Goal: Task Accomplishment & Management: Complete application form

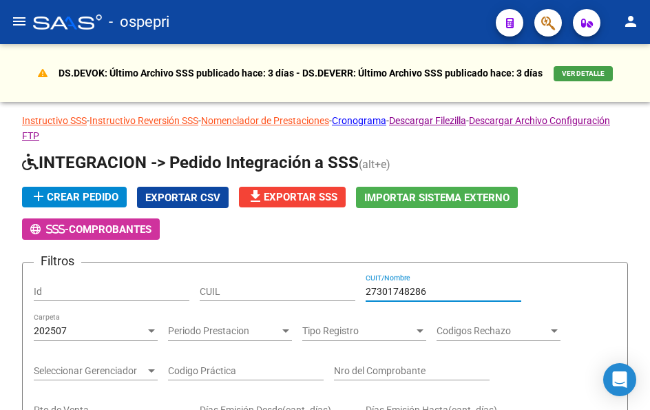
scroll to position [0, 316]
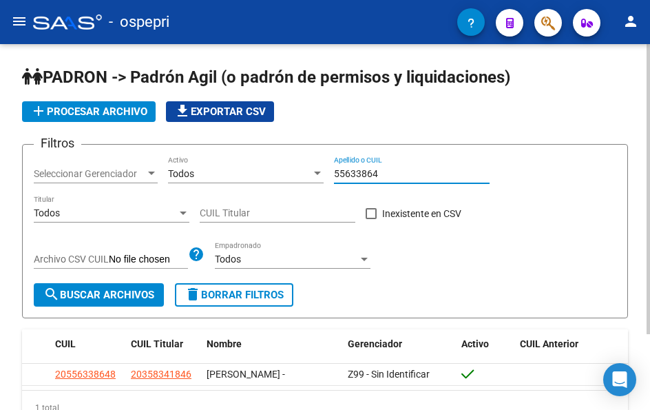
scroll to position [83, 0]
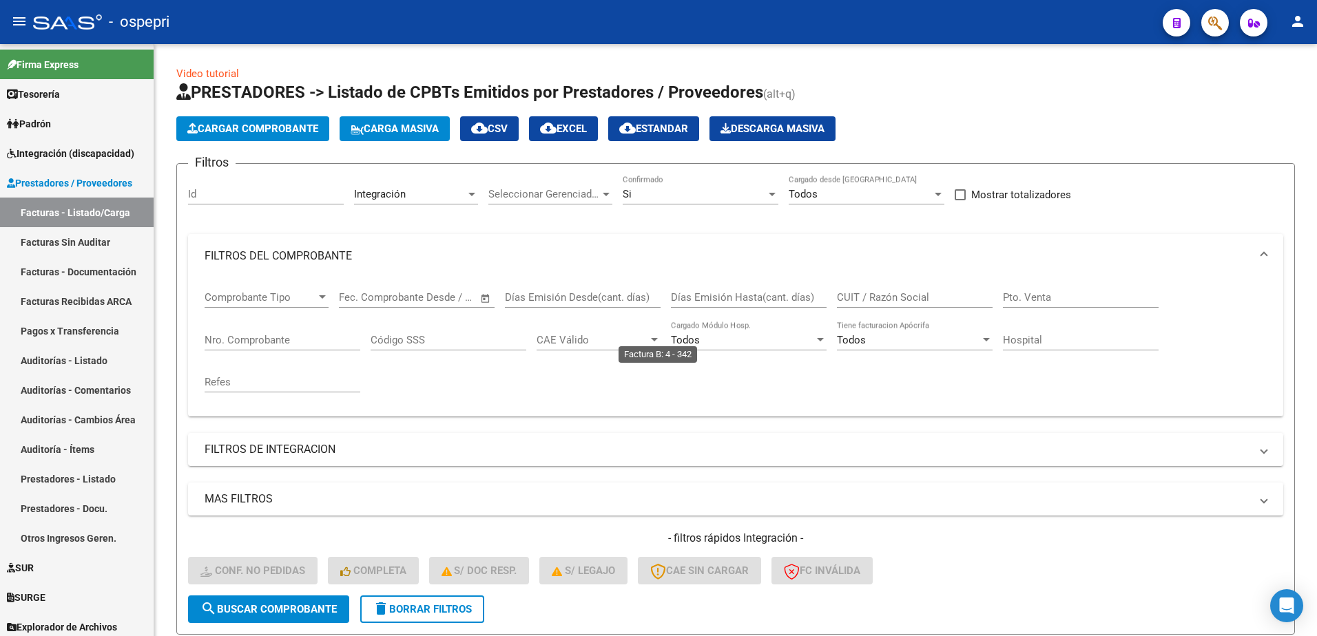
scroll to position [413, 0]
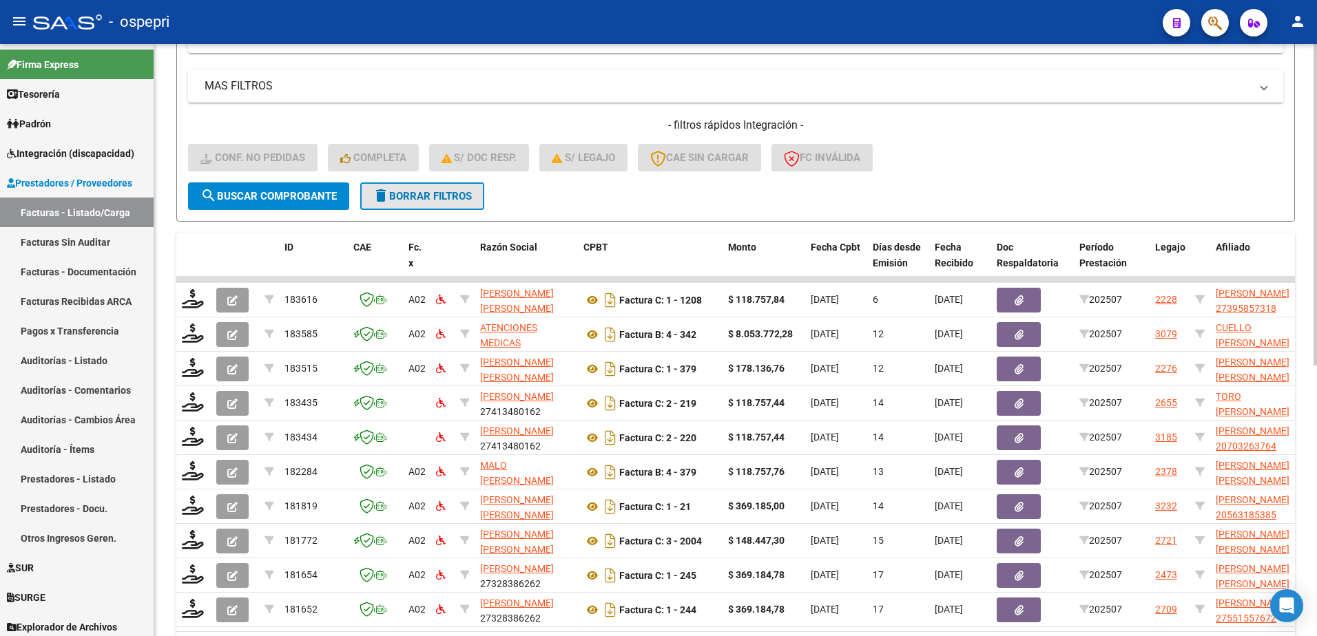
click at [437, 198] on span "delete Borrar Filtros" at bounding box center [422, 196] width 99 height 12
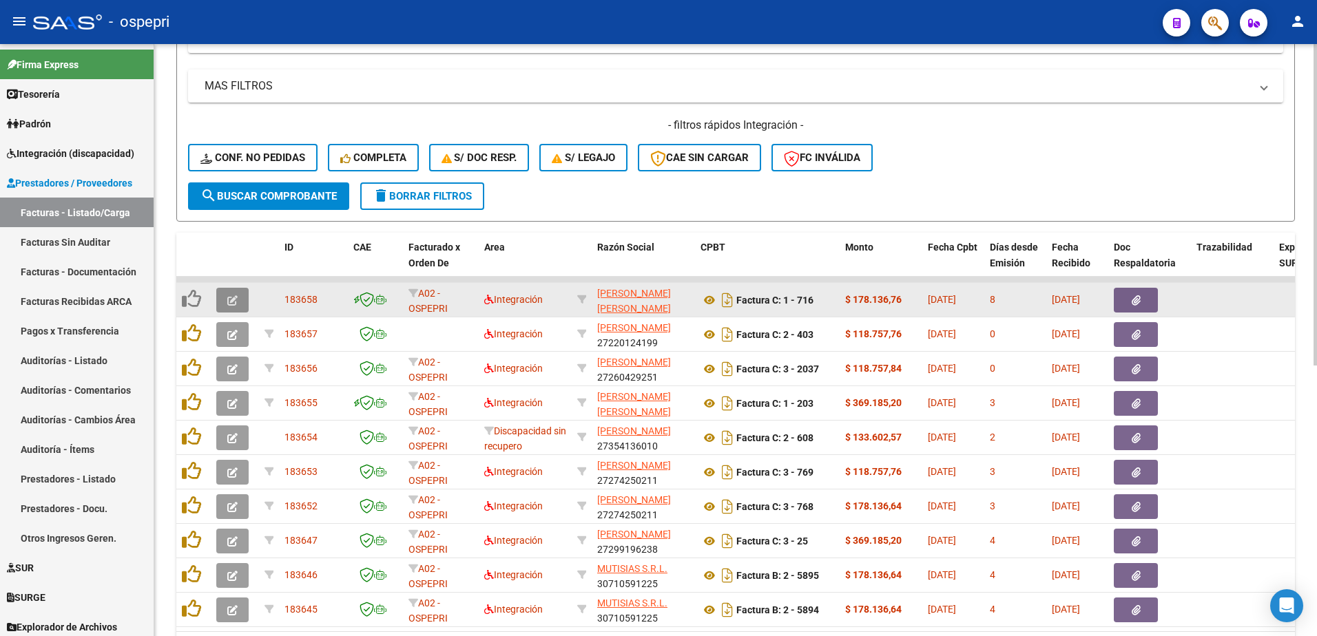
click at [225, 297] on button "button" at bounding box center [232, 300] width 32 height 25
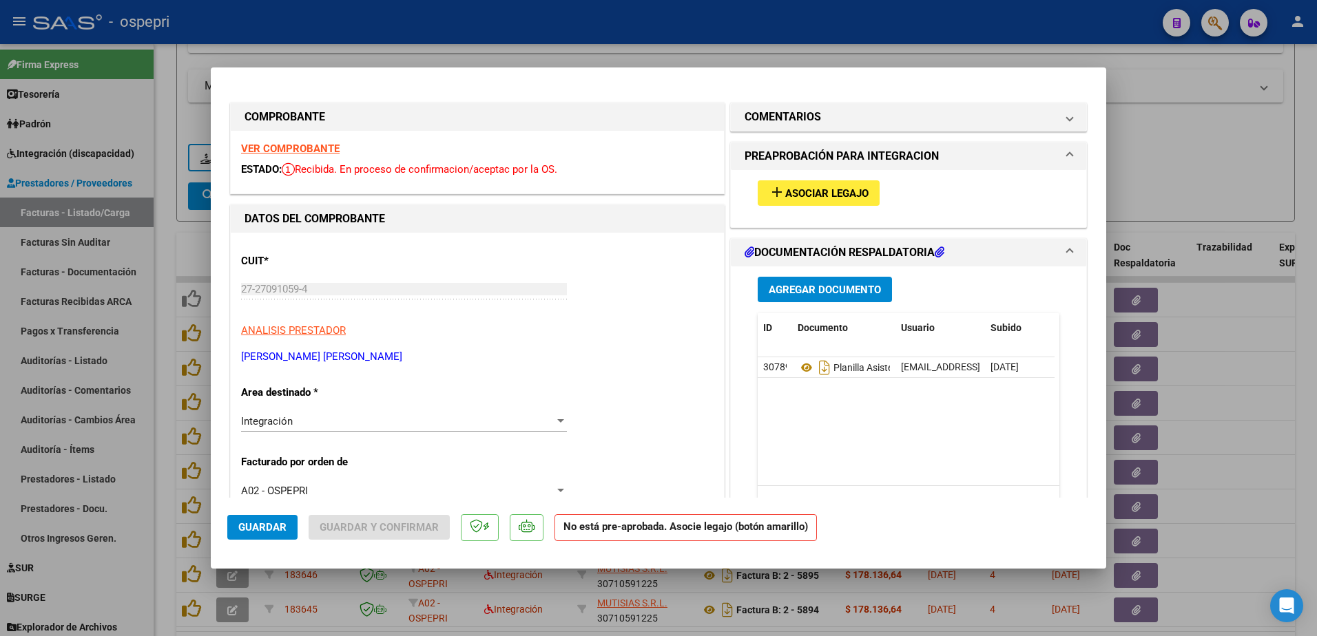
click at [312, 149] on strong "VER COMPROBANTE" at bounding box center [290, 149] width 98 height 12
click at [277, 149] on strong "VER COMPROBANTE" at bounding box center [290, 149] width 98 height 12
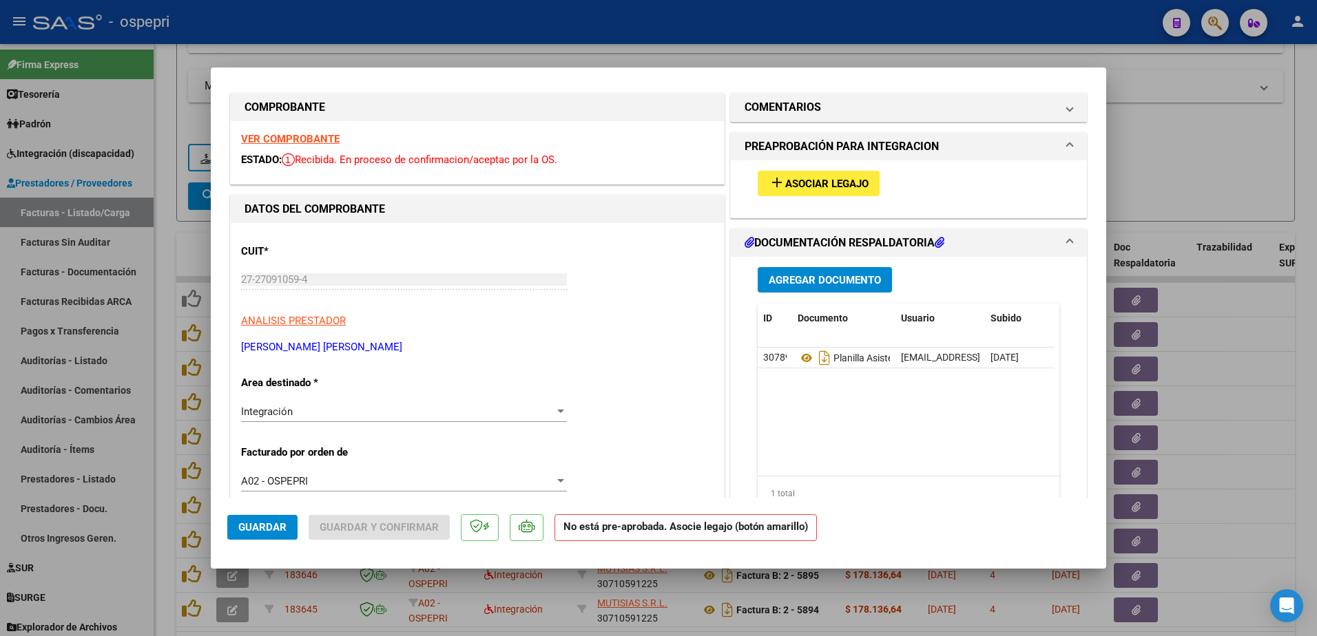
scroll to position [0, 0]
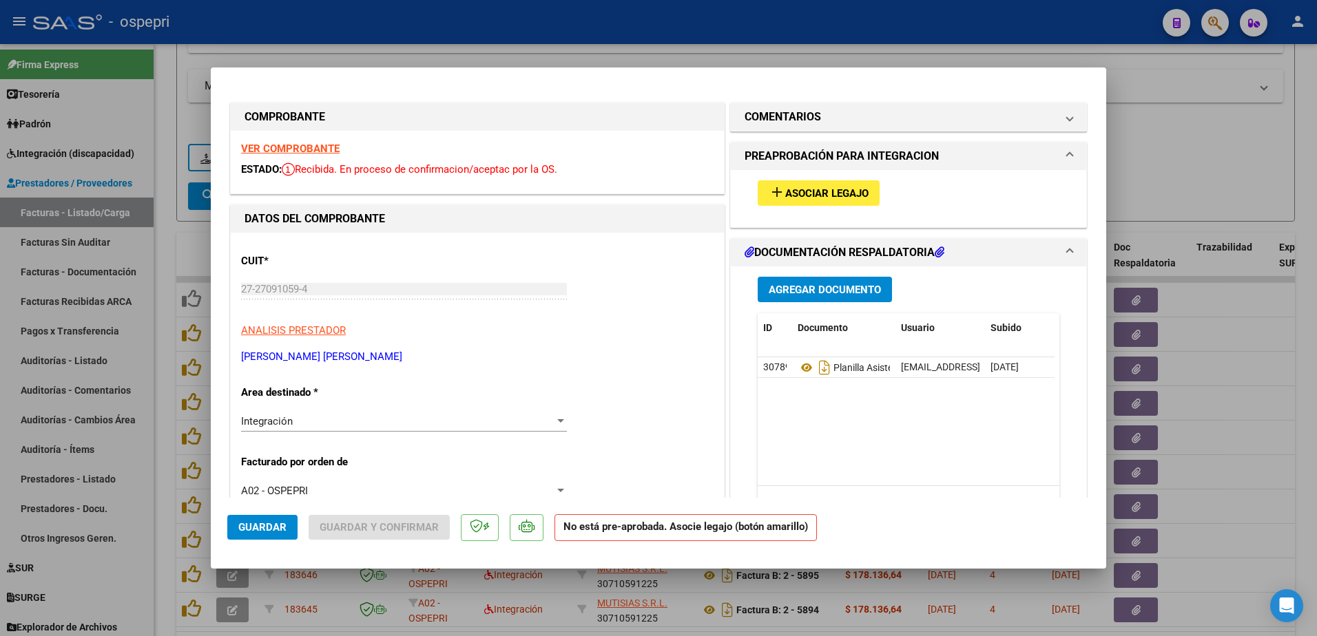
click at [824, 193] on span "Asociar Legajo" at bounding box center [826, 193] width 83 height 12
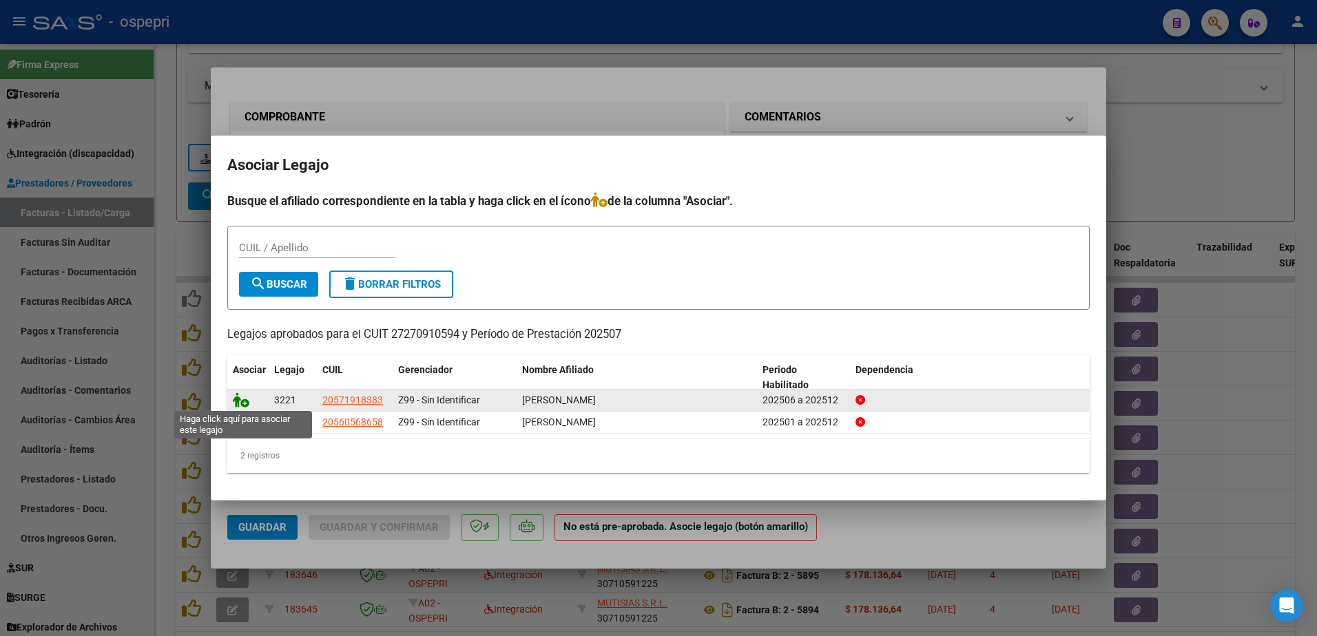
click at [244, 405] on icon at bounding box center [241, 399] width 17 height 15
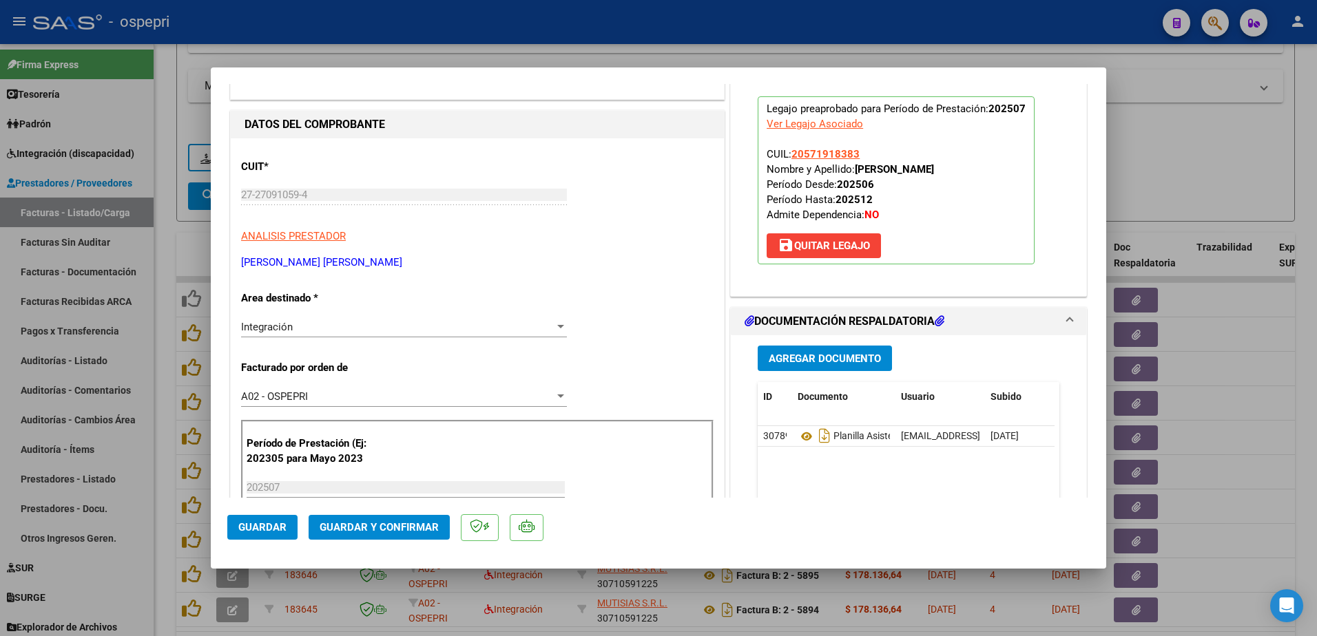
scroll to position [207, 0]
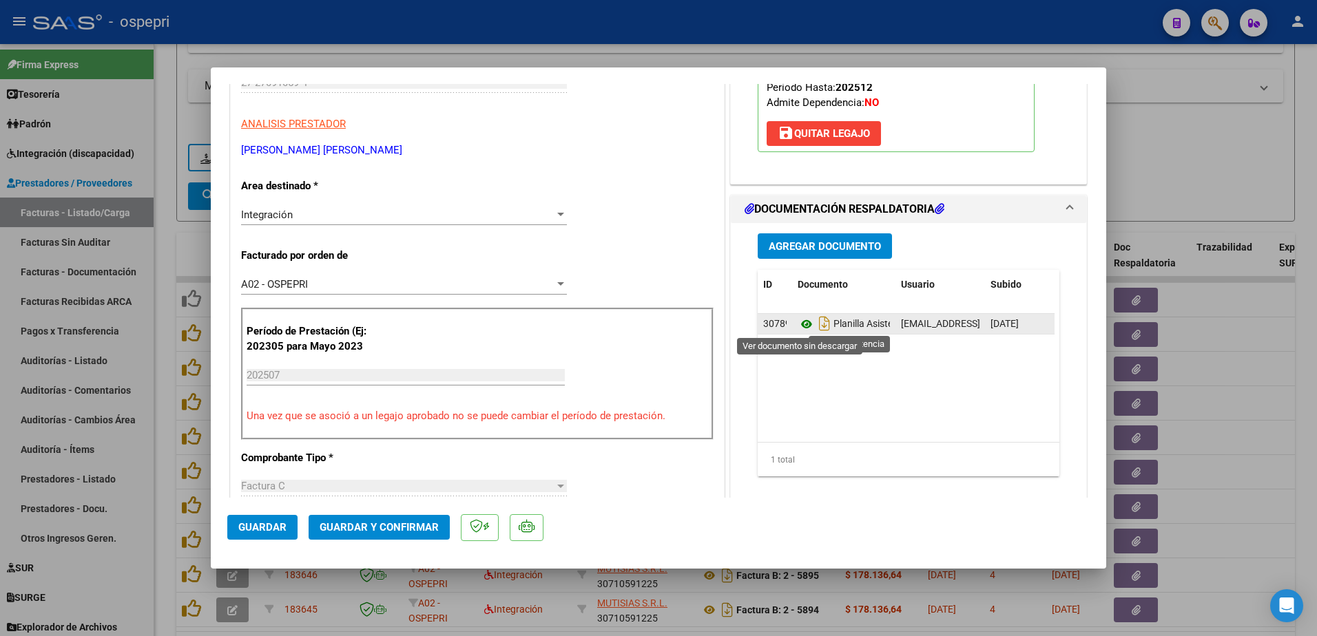
click at [801, 325] on icon at bounding box center [806, 324] width 18 height 17
click at [337, 523] on span "Guardar y Confirmar" at bounding box center [378, 527] width 119 height 12
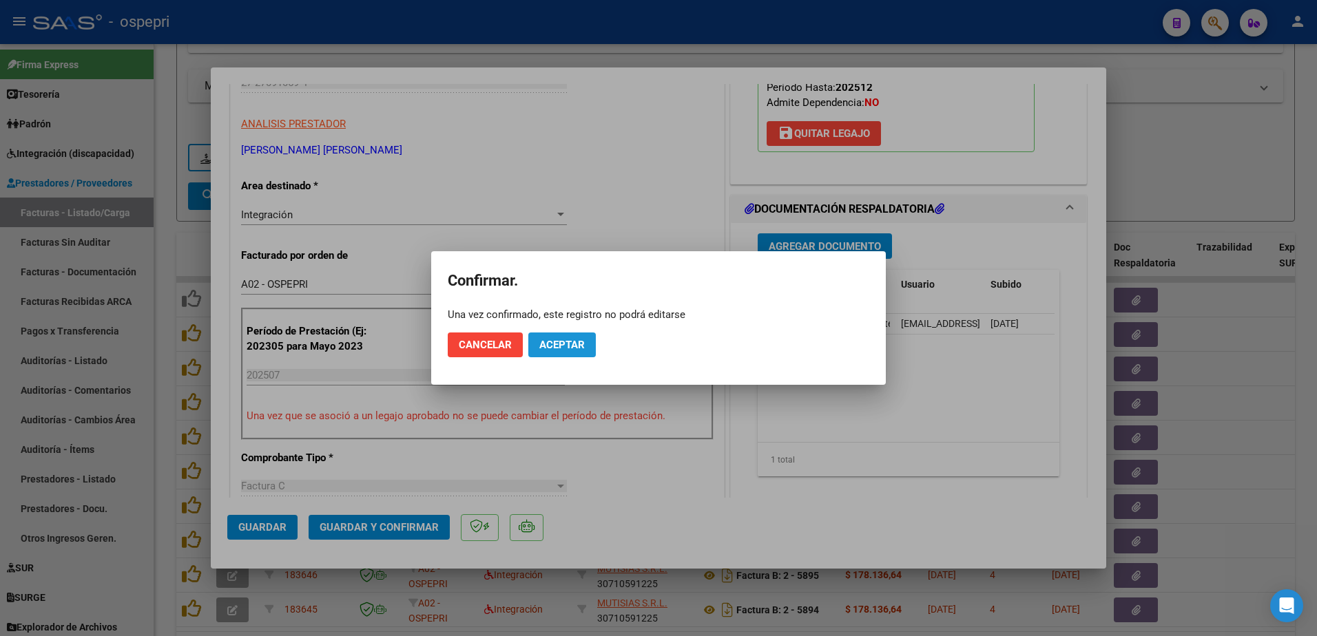
click at [575, 342] on span "Aceptar" at bounding box center [561, 345] width 45 height 12
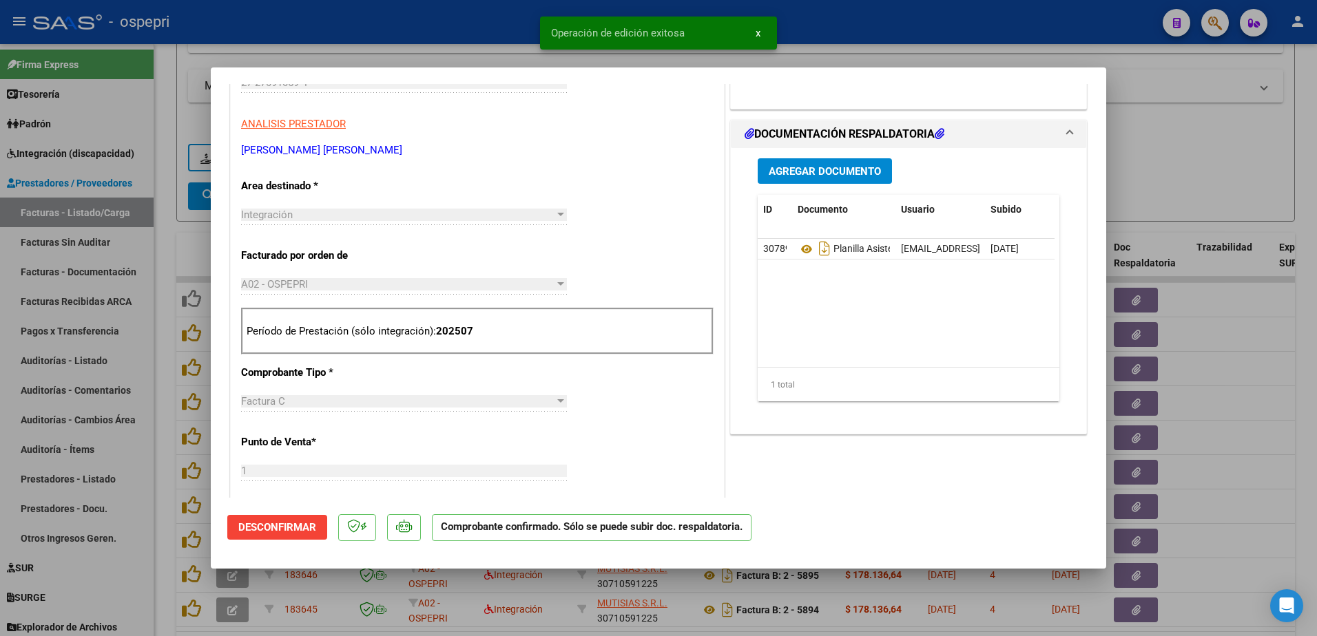
type input "$ 0,00"
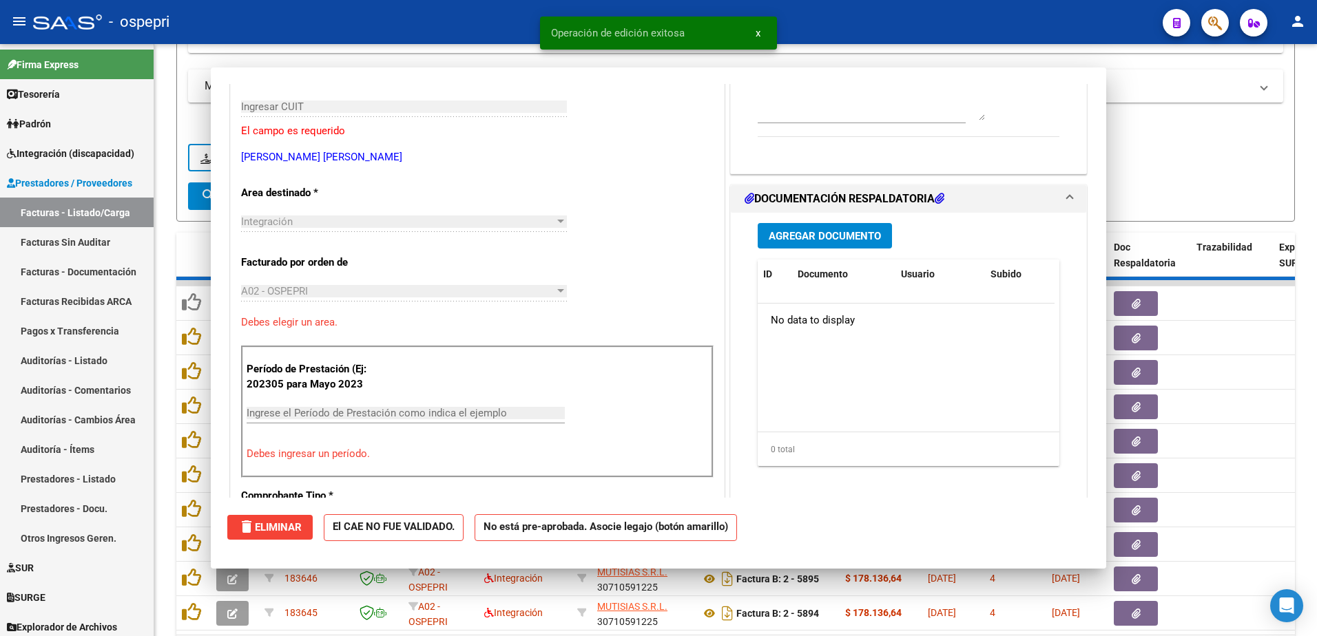
scroll to position [231, 0]
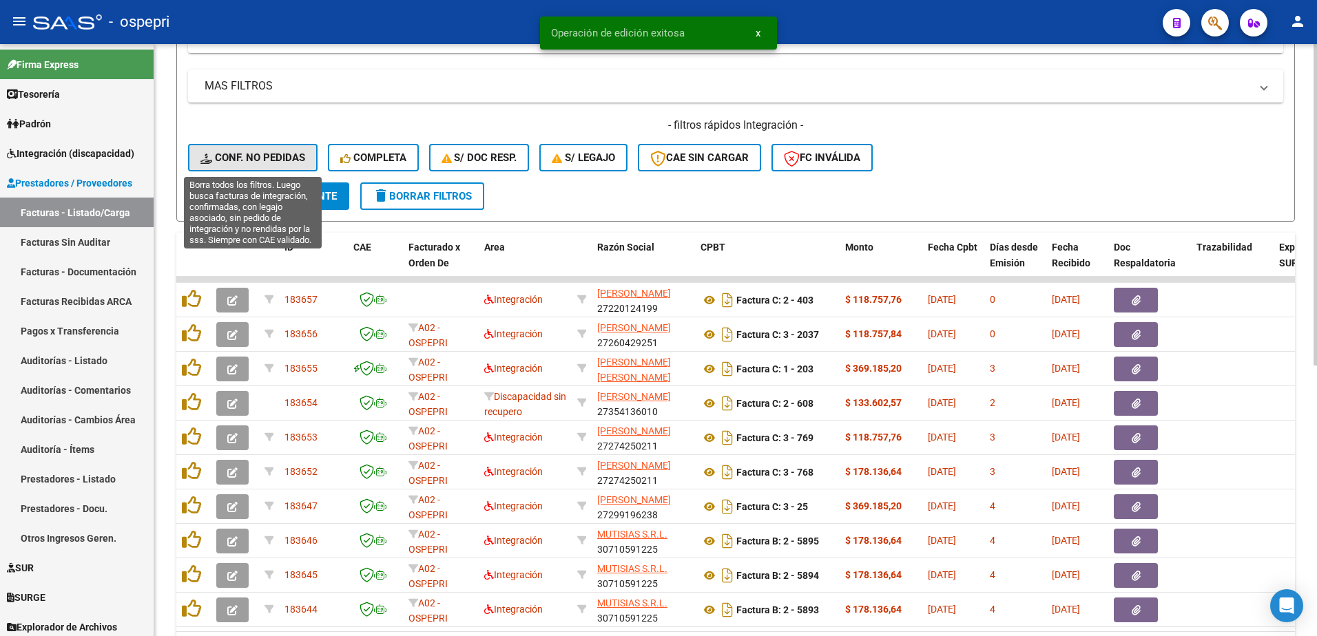
click at [252, 157] on span "Conf. no pedidas" at bounding box center [252, 157] width 105 height 12
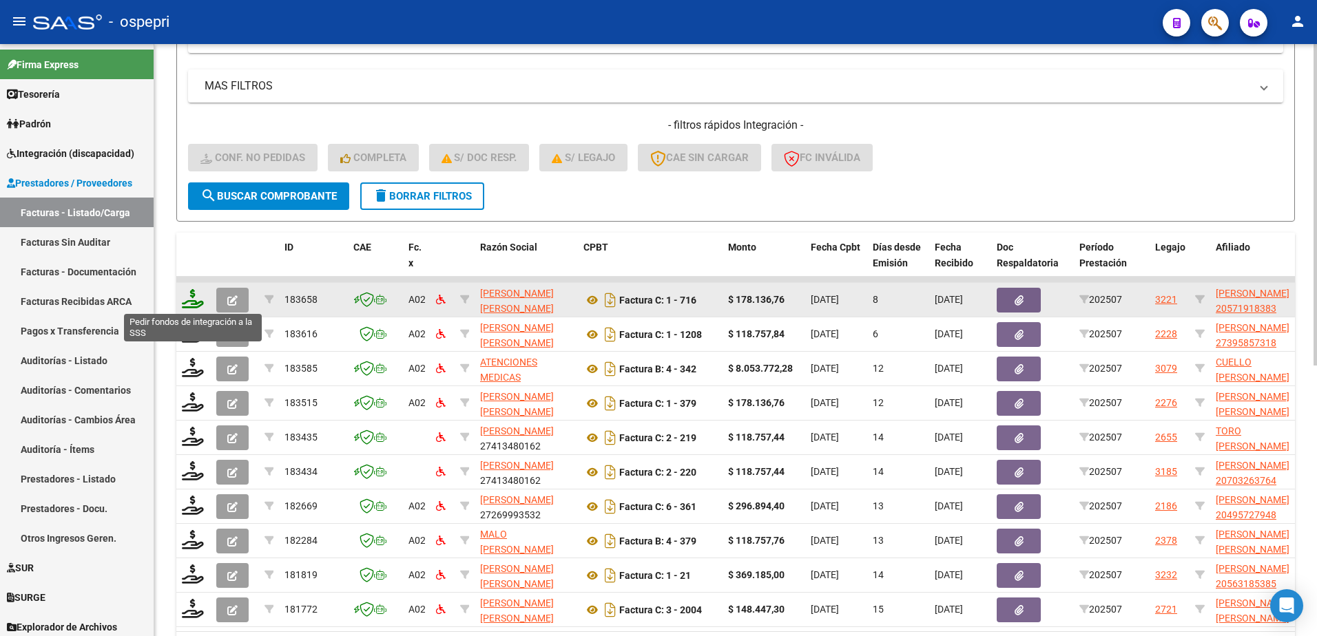
click at [186, 302] on icon at bounding box center [193, 298] width 22 height 19
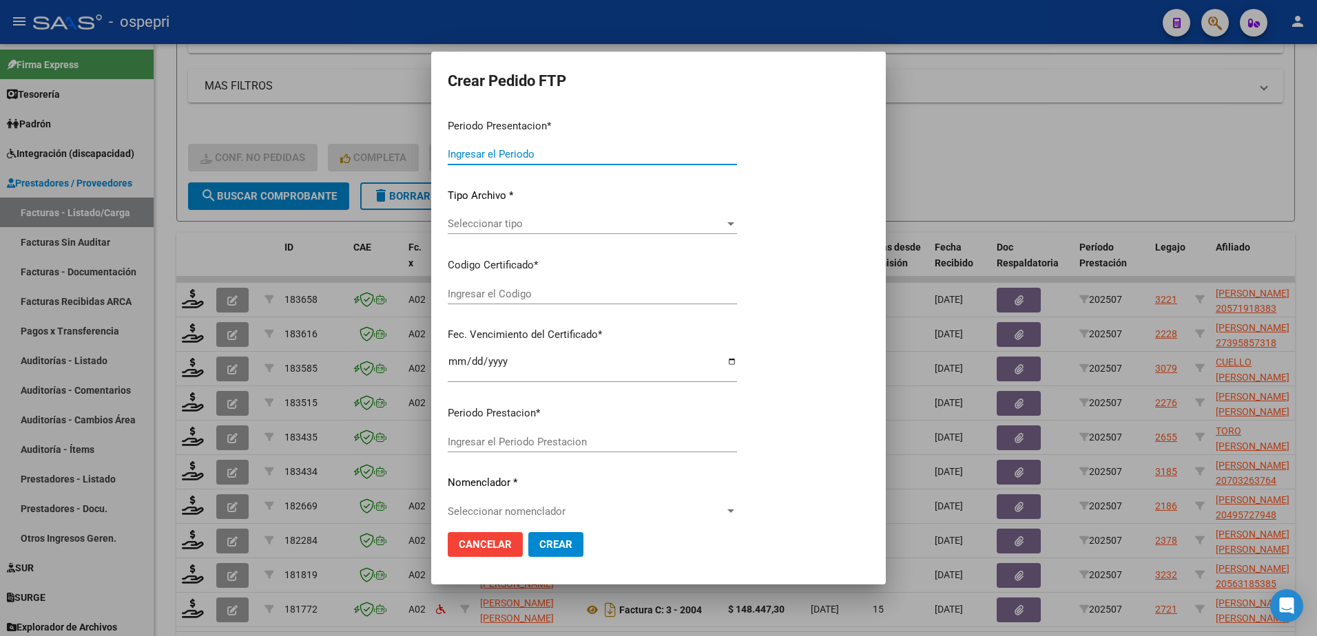
type input "202507"
type input "$ 178.136,76"
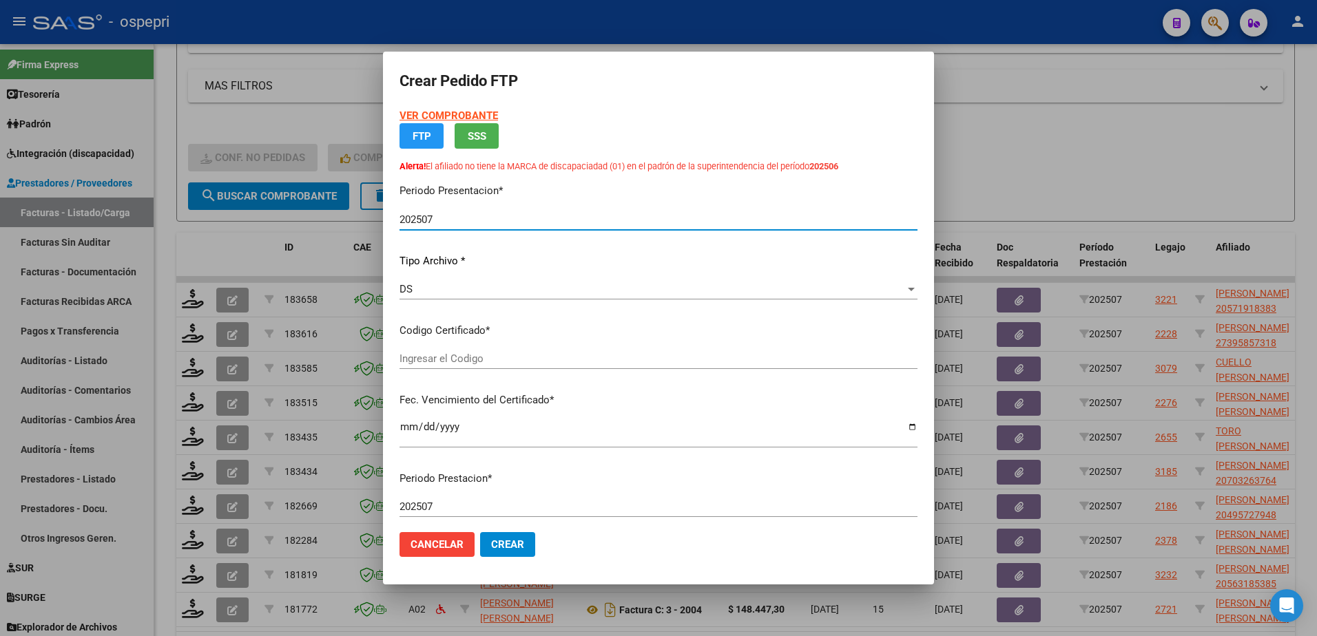
type input "2057191838-3"
type input "[DATE]"
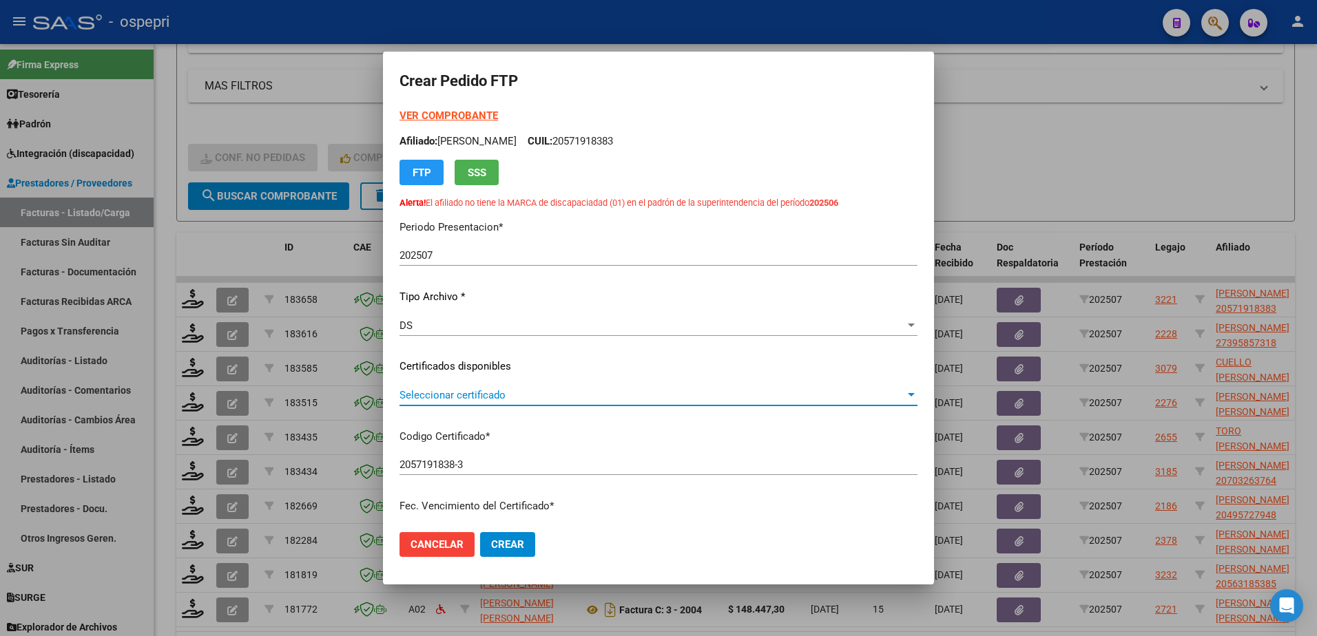
click at [484, 392] on span "Seleccionar certificado" at bounding box center [651, 395] width 505 height 12
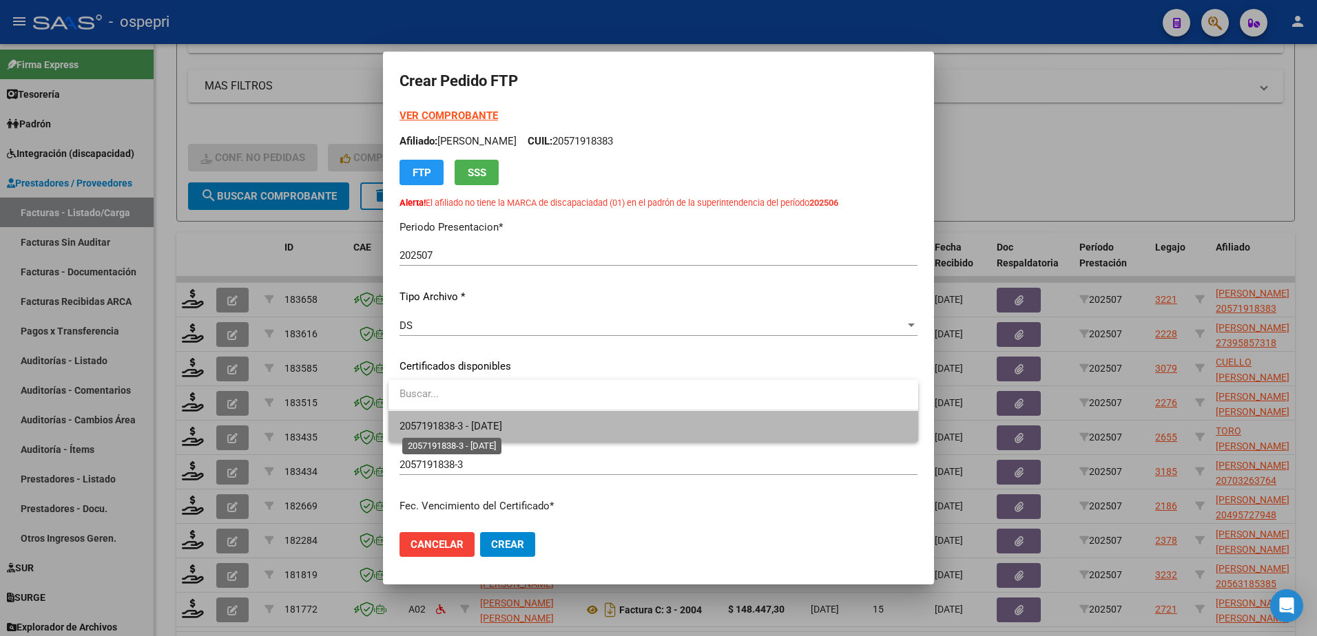
click at [502, 428] on span "2057191838-3 - [DATE]" at bounding box center [450, 426] width 103 height 12
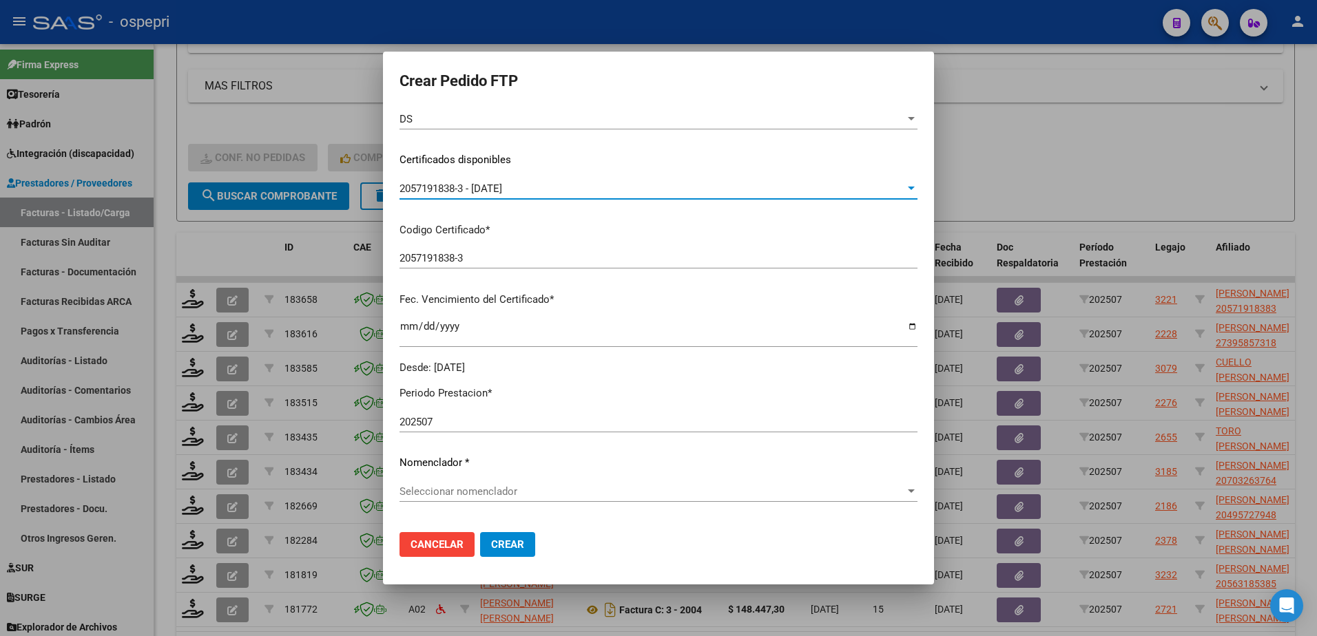
scroll to position [275, 0]
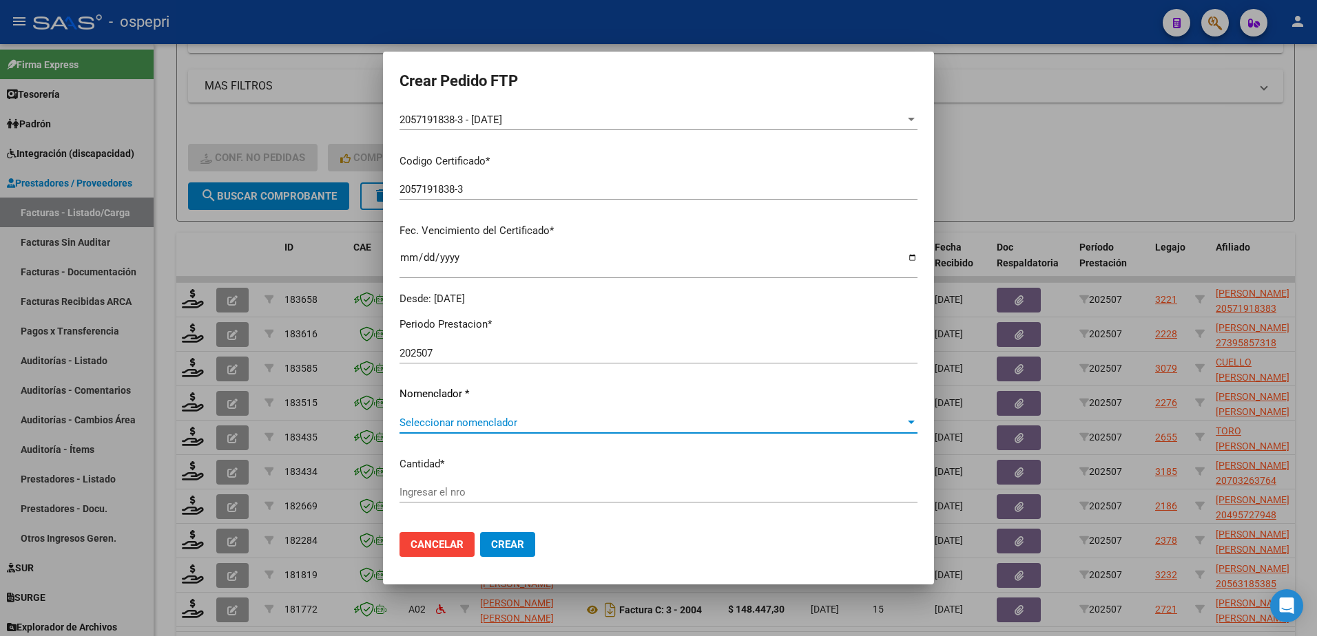
click at [494, 419] on span "Seleccionar nomenclador" at bounding box center [651, 423] width 505 height 12
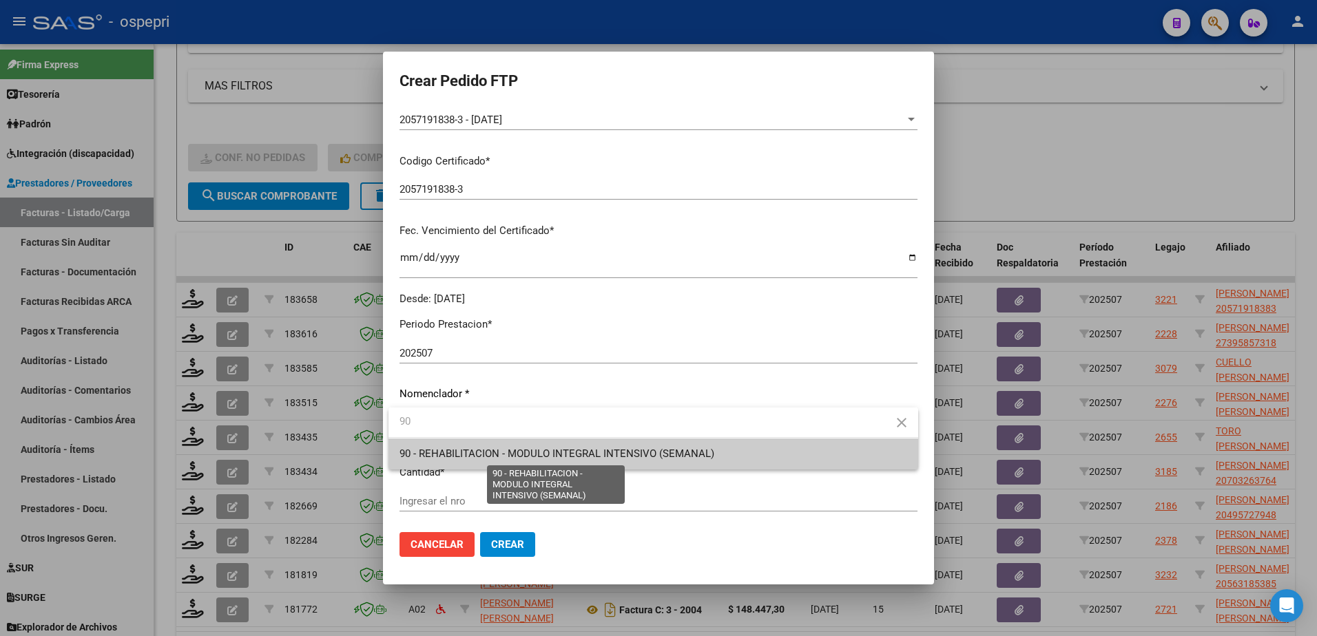
type input "90"
click at [519, 459] on span "90 - REHABILITACION - MODULO INTEGRAL INTENSIVO (SEMANAL)" at bounding box center [556, 454] width 315 height 12
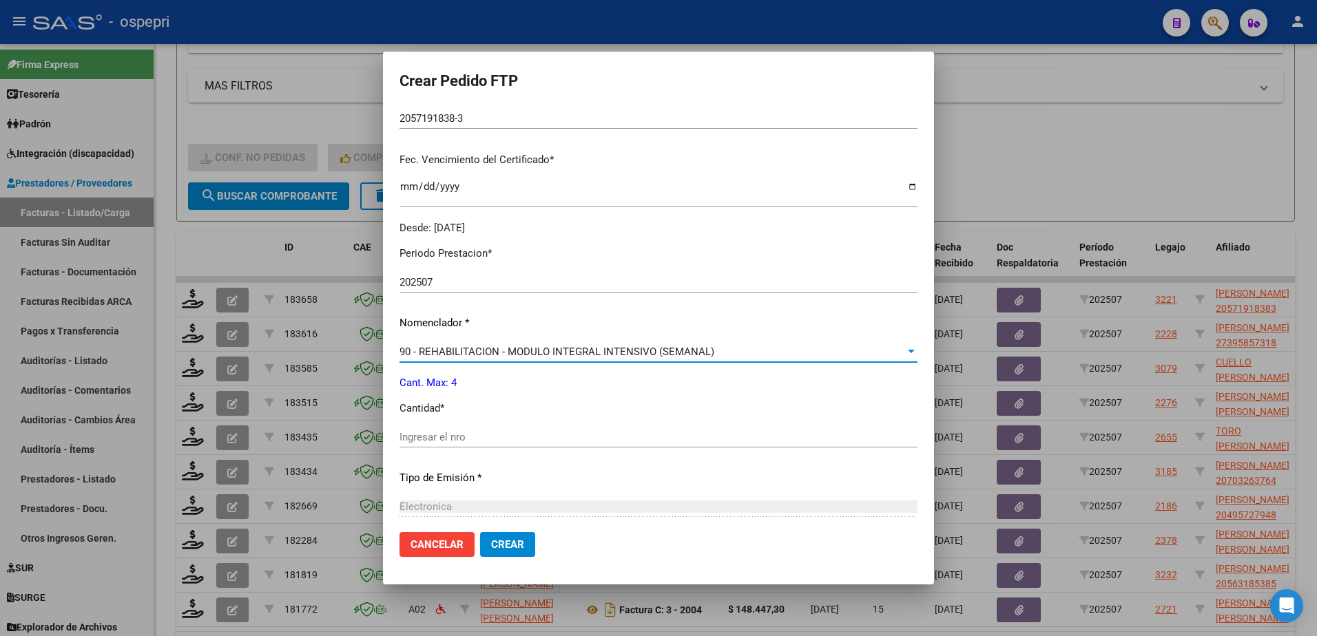
scroll to position [413, 0]
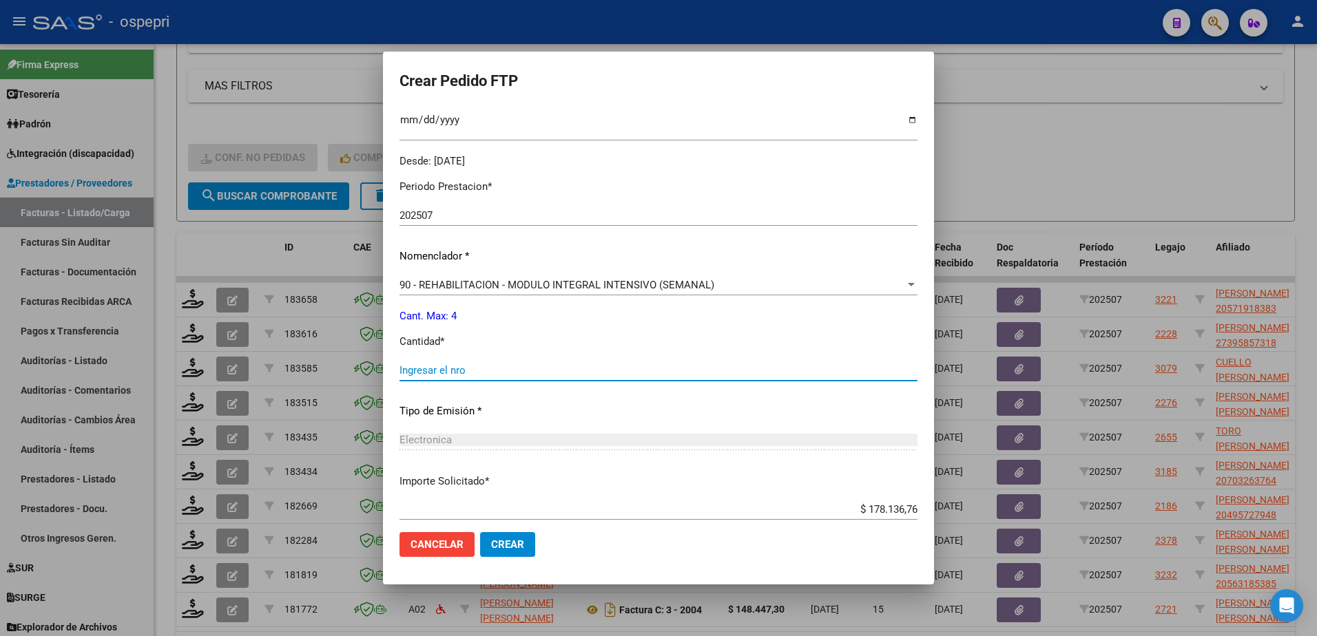
click at [423, 375] on input "Ingresar el nro" at bounding box center [658, 370] width 518 height 12
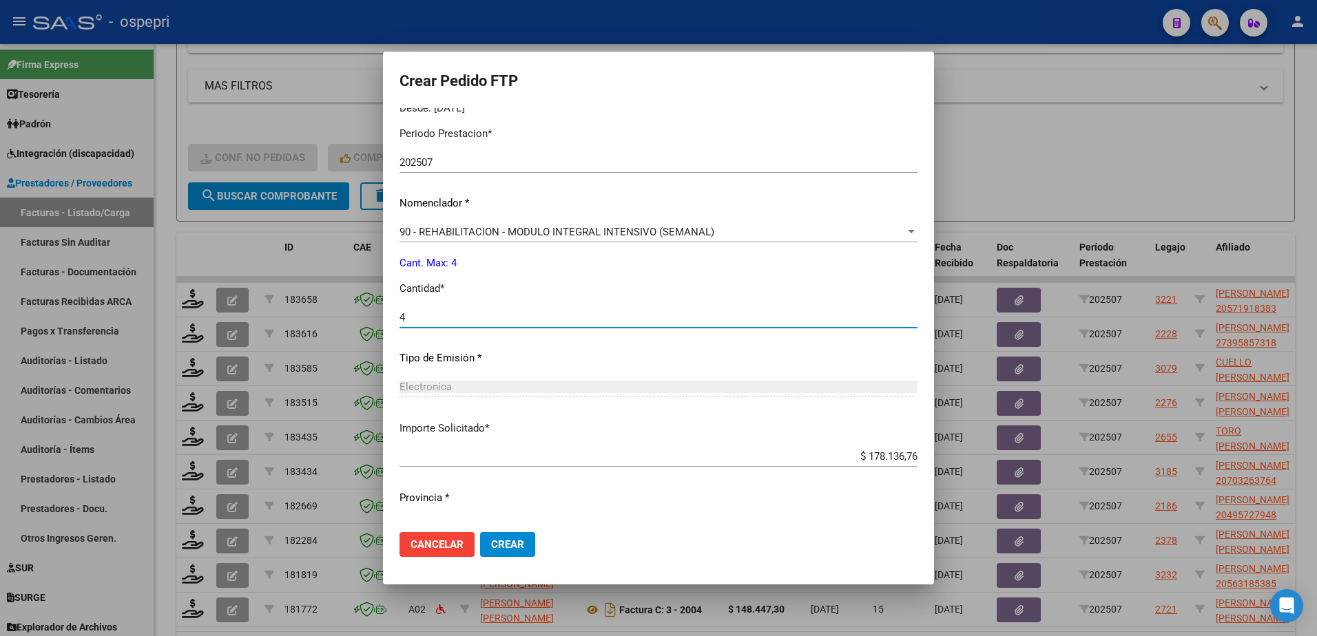
scroll to position [494, 0]
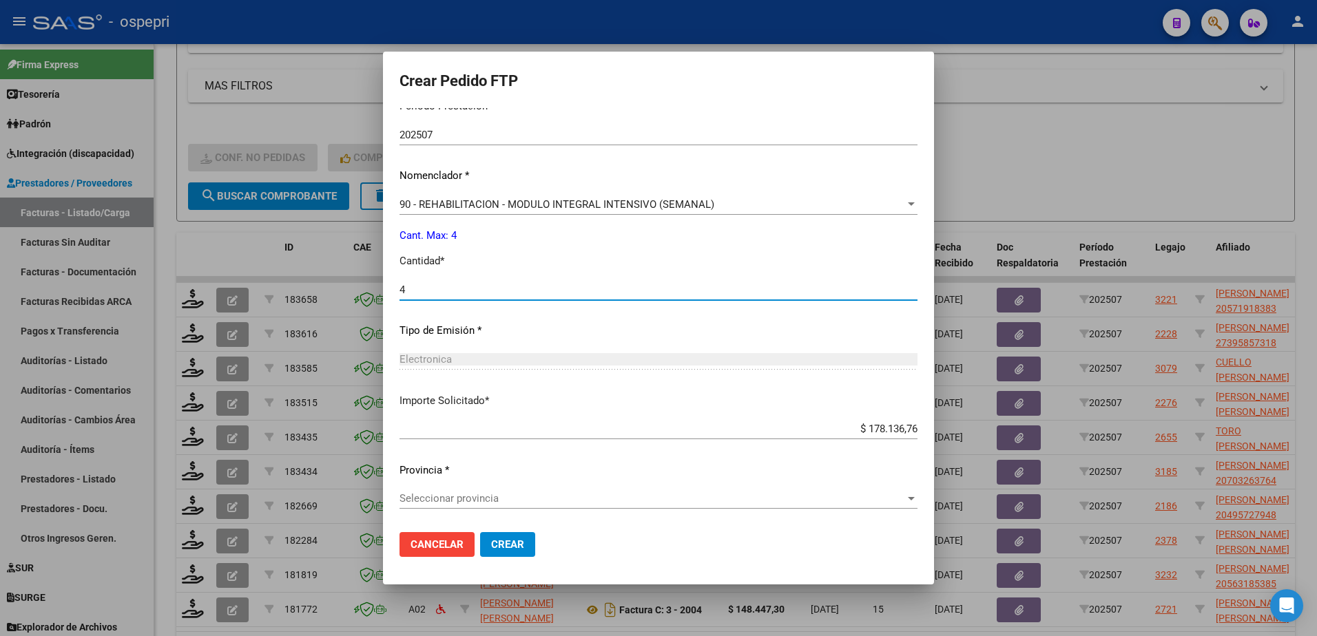
type input "4"
click at [501, 499] on span "Seleccionar provincia" at bounding box center [651, 498] width 505 height 12
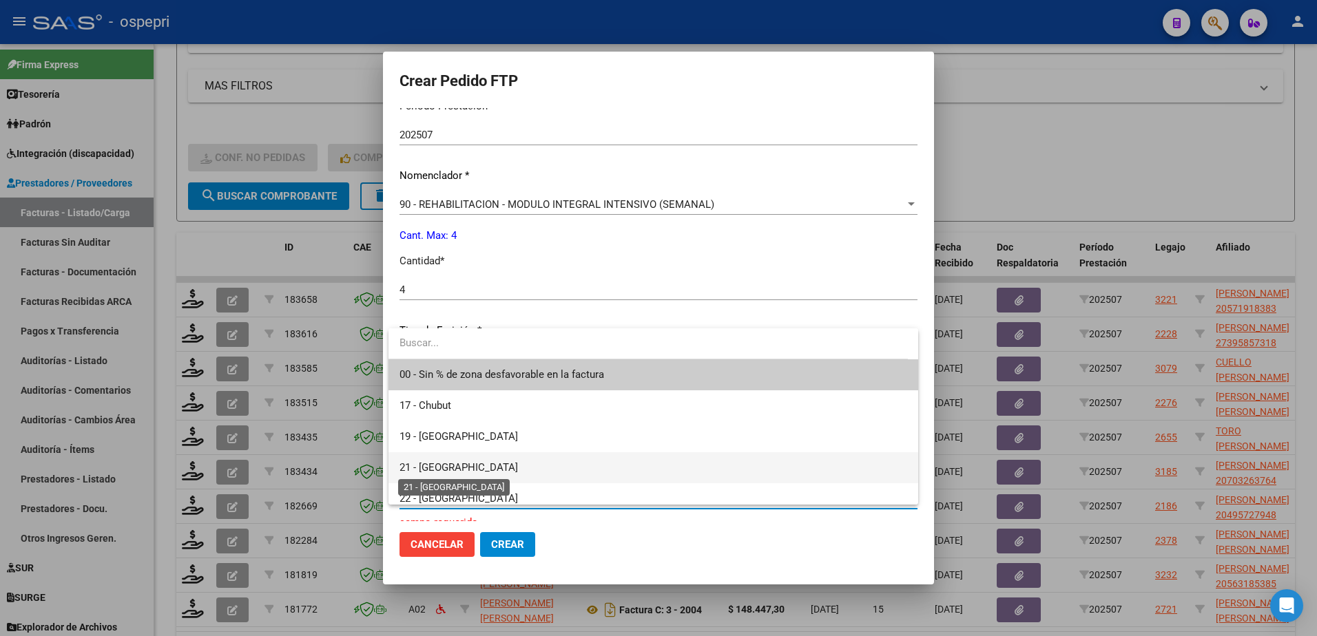
click at [439, 467] on span "21 - [GEOGRAPHIC_DATA]" at bounding box center [458, 467] width 118 height 12
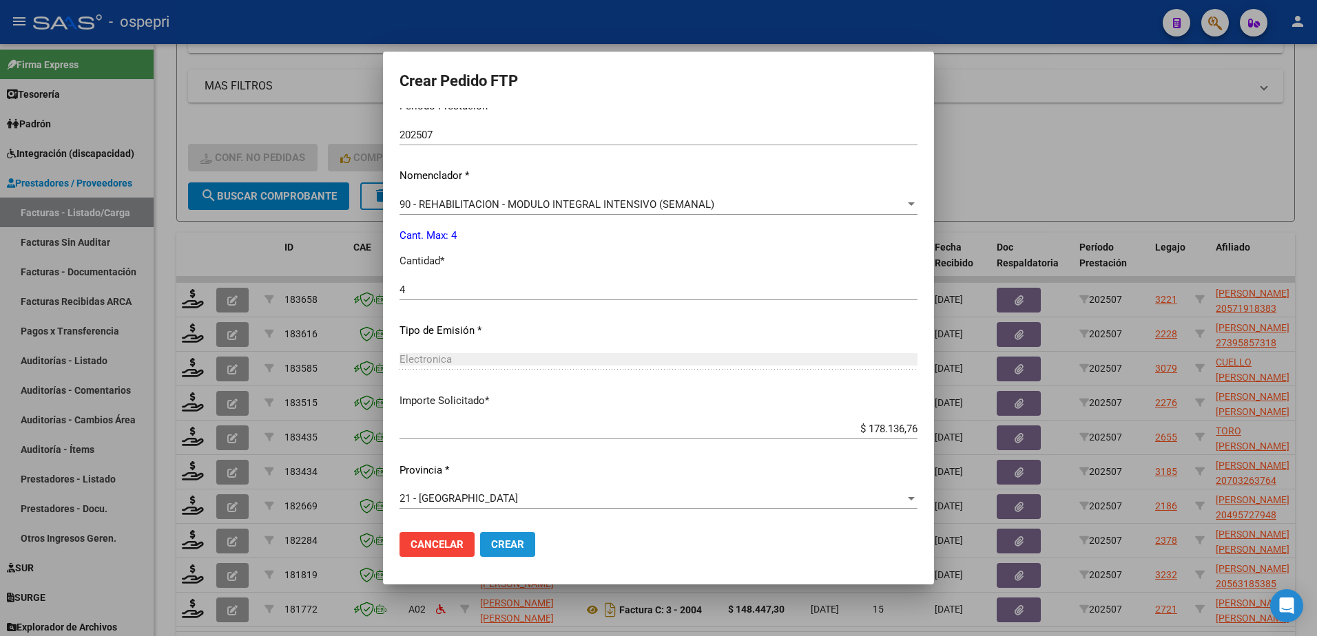
click at [508, 541] on span "Crear" at bounding box center [507, 544] width 33 height 12
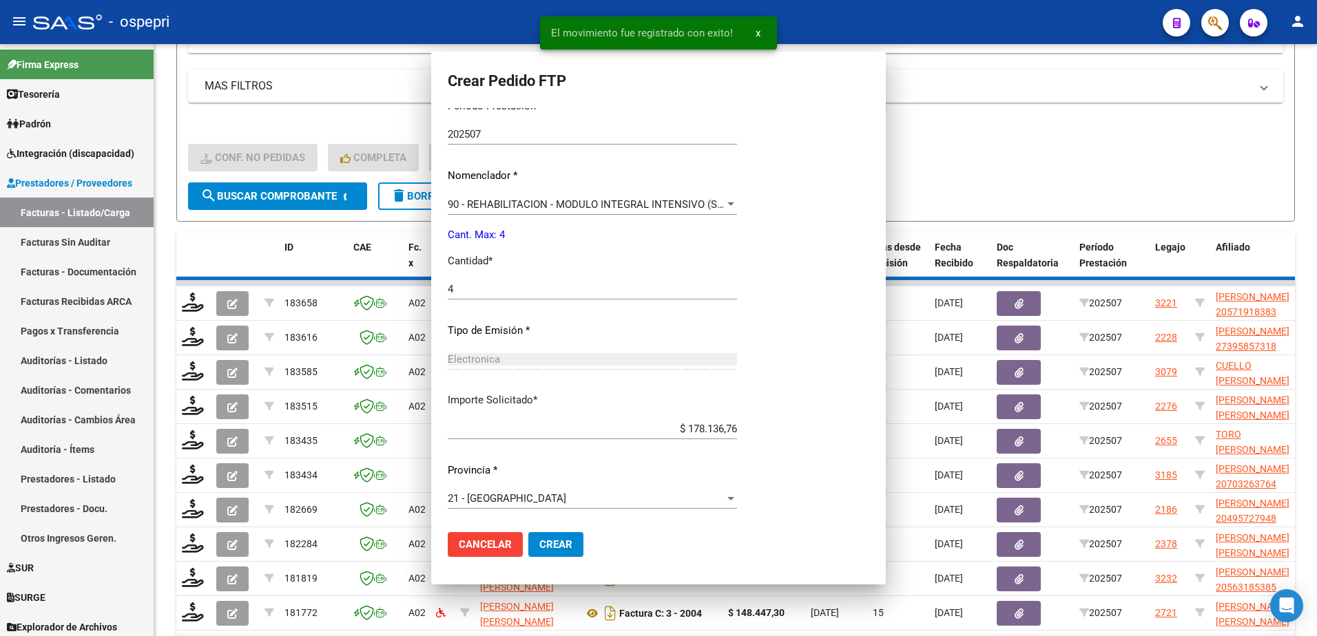
scroll to position [392, 0]
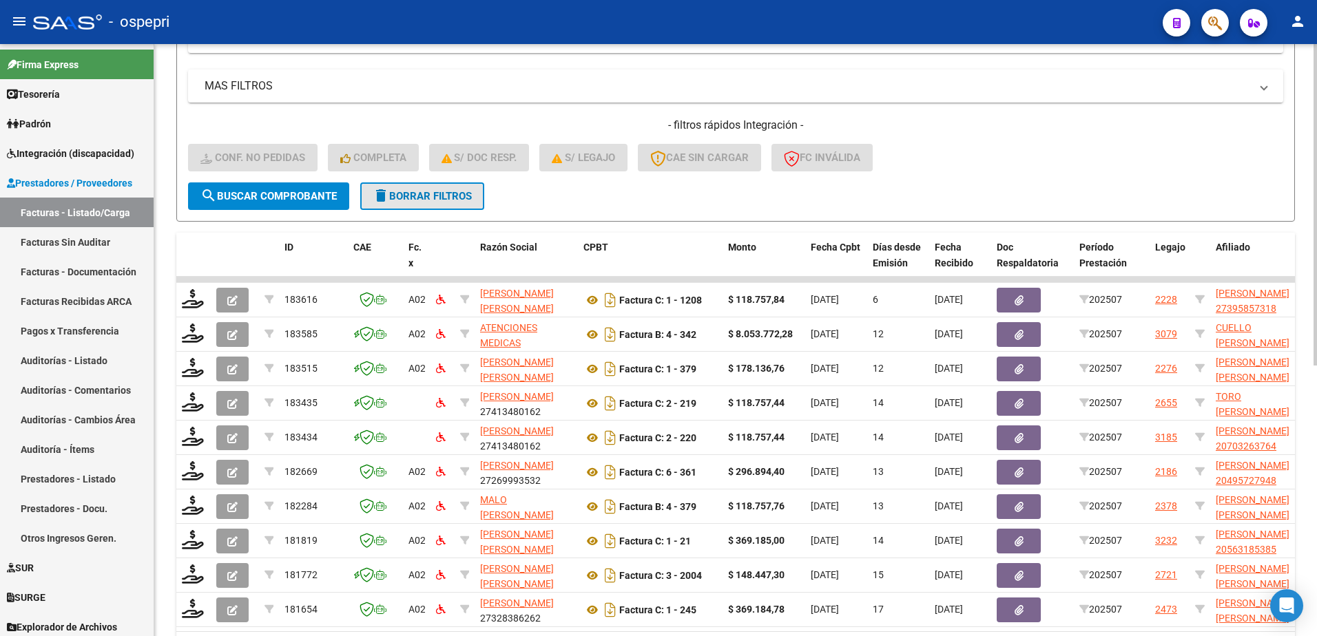
click at [428, 193] on span "delete Borrar Filtros" at bounding box center [422, 196] width 99 height 12
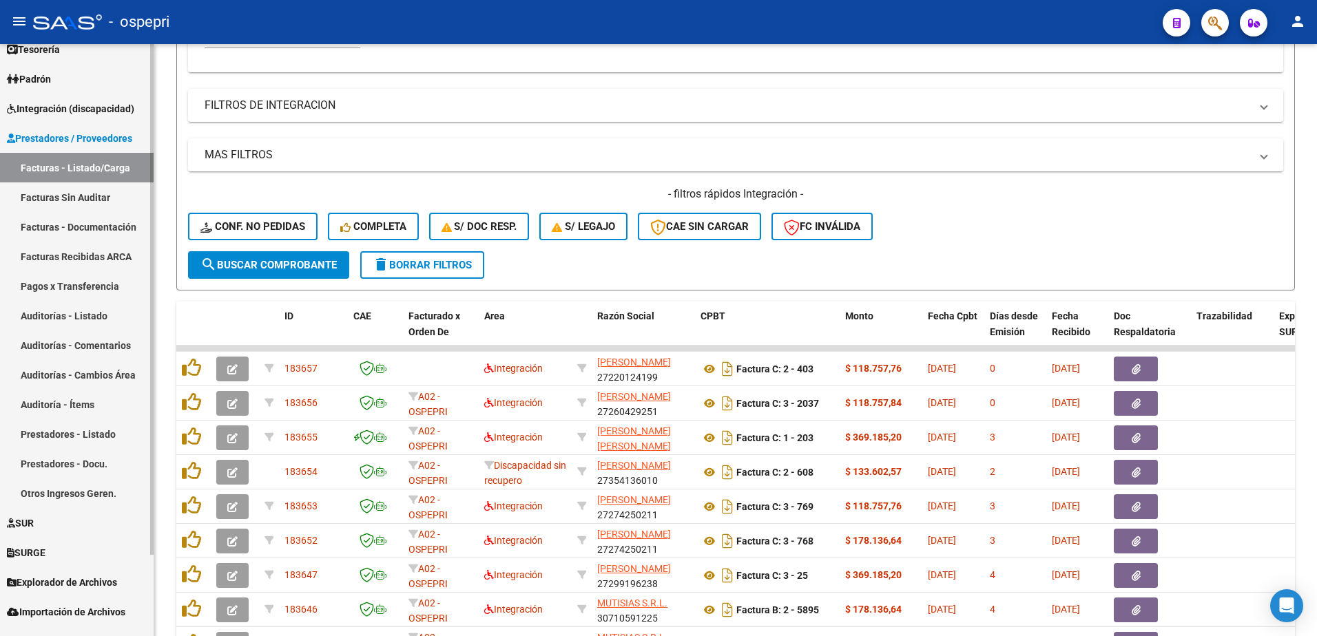
scroll to position [0, 0]
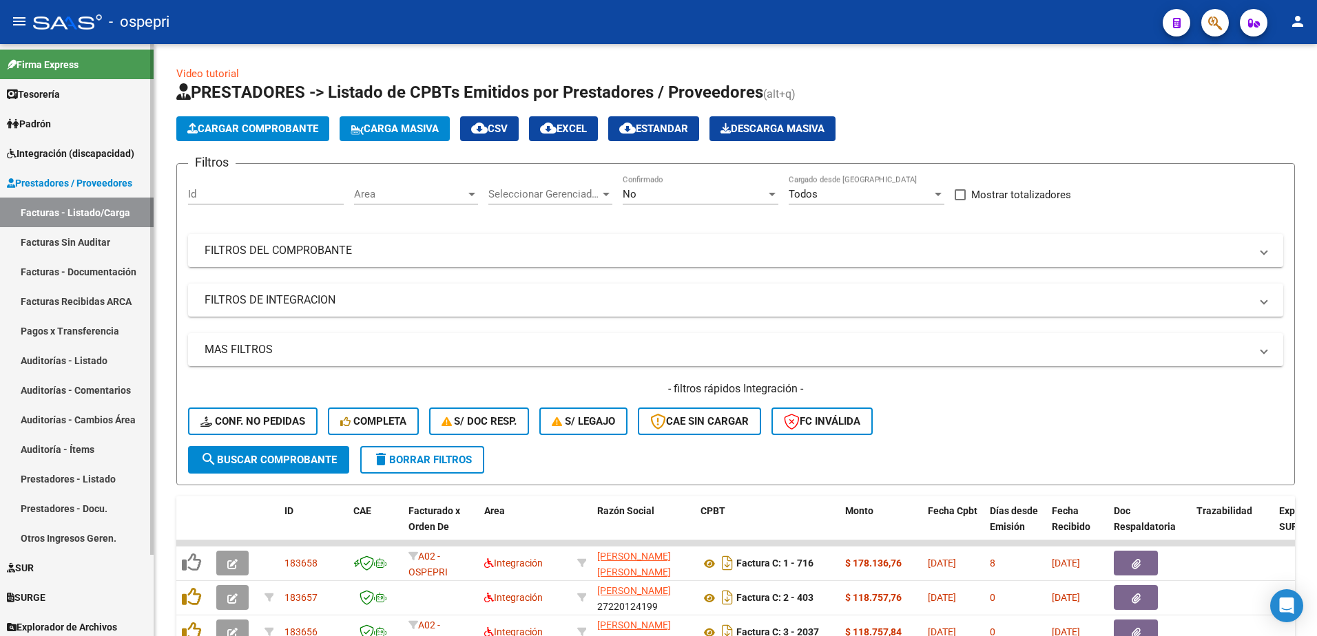
click at [47, 123] on span "Padrón" at bounding box center [29, 123] width 44 height 15
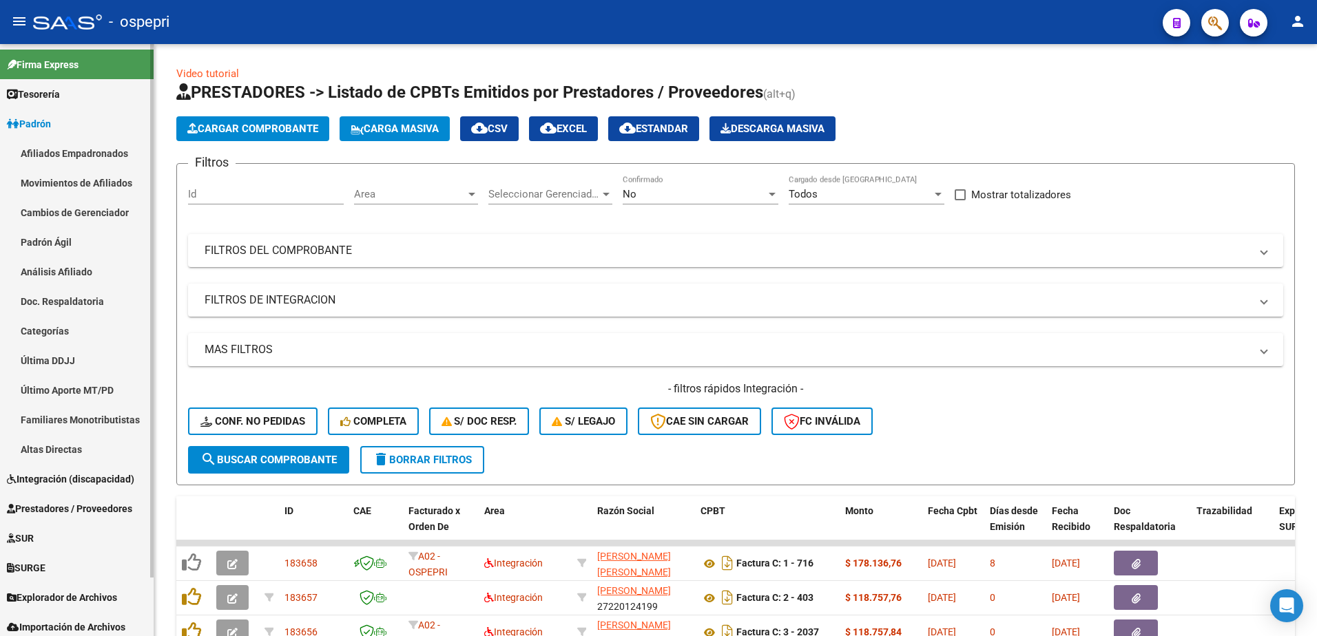
click at [41, 246] on link "Padrón Ágil" at bounding box center [77, 242] width 154 height 30
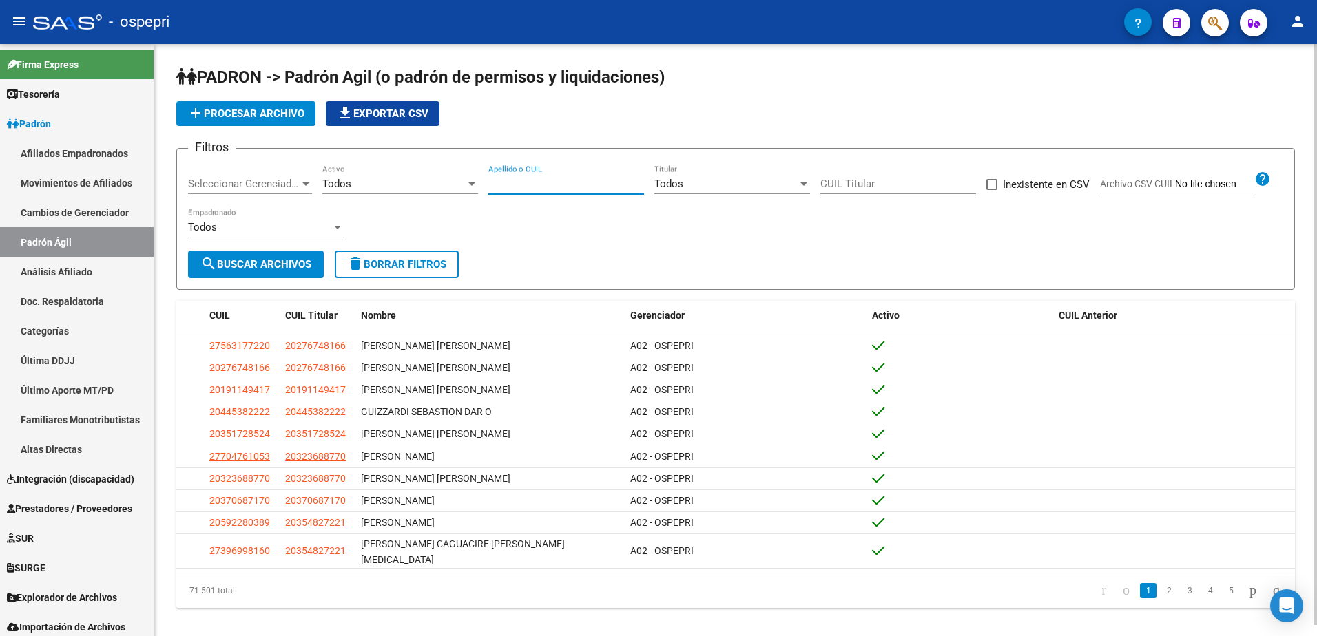
click at [567, 181] on input "Apellido o CUIL" at bounding box center [566, 184] width 156 height 12
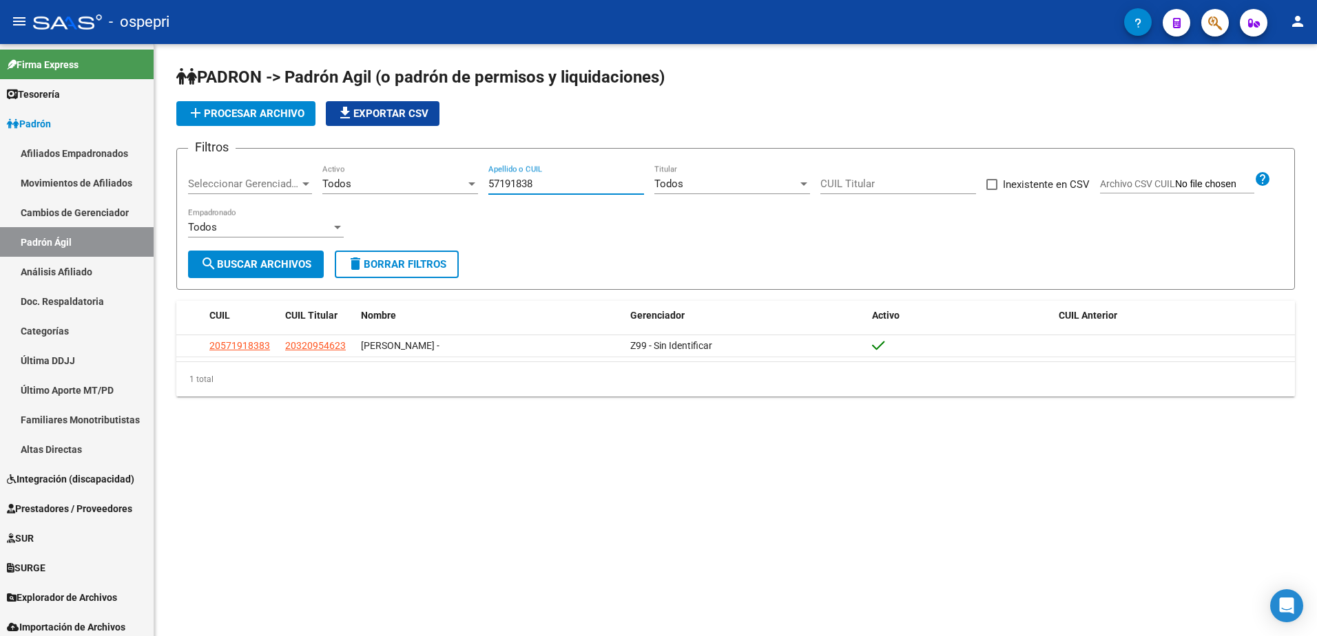
type input "57191838"
